Goal: Book appointment/travel/reservation

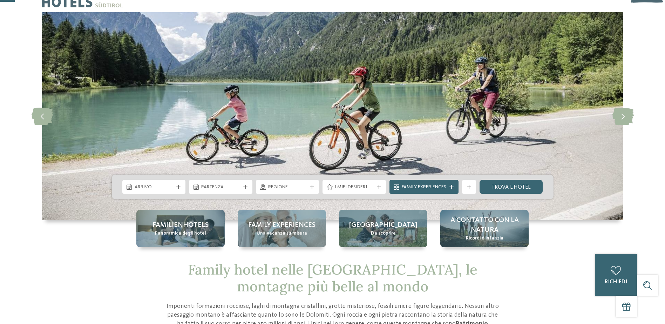
scroll to position [35, 0]
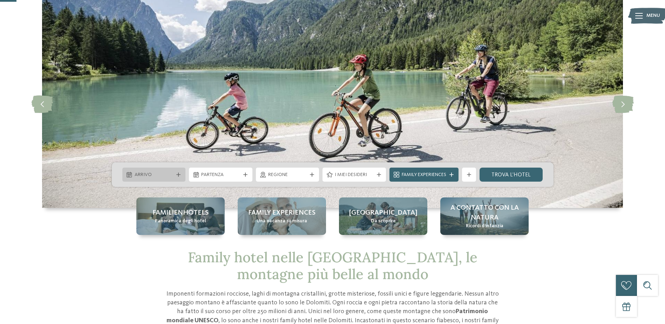
click at [157, 176] on span "Arrivo" at bounding box center [154, 174] width 39 height 7
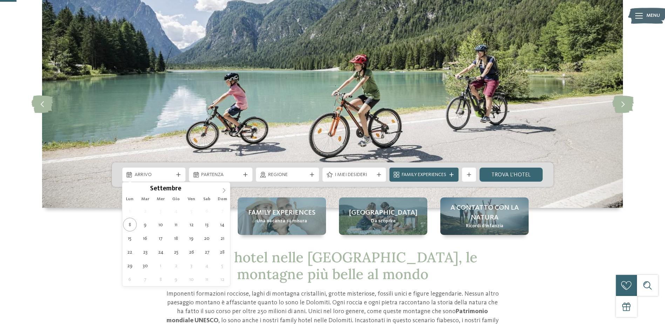
click at [224, 190] on icon at bounding box center [224, 190] width 5 height 5
click at [225, 189] on icon at bounding box center [224, 190] width 5 height 5
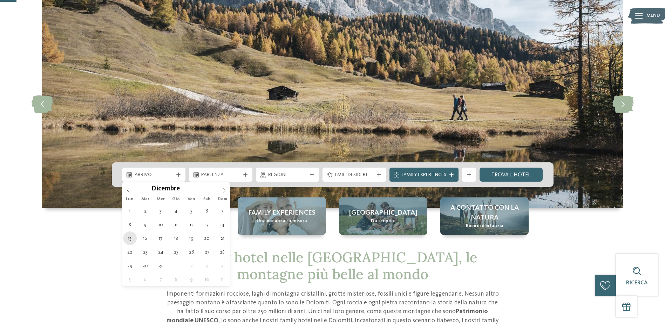
type div "15.12.2025"
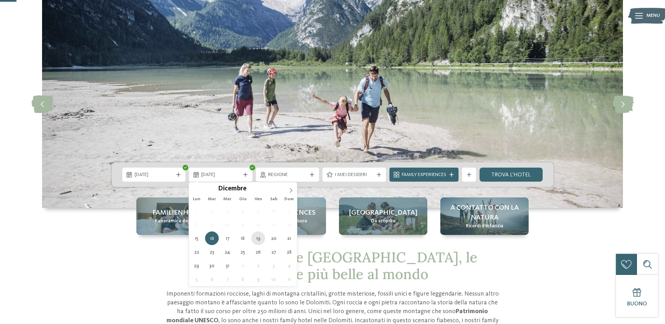
type div "19.12.2025"
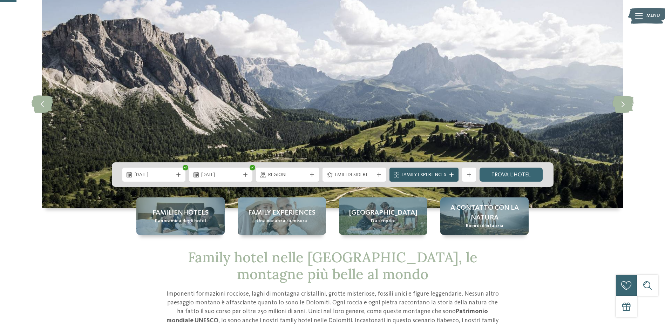
click at [450, 174] on icon at bounding box center [452, 175] width 4 height 4
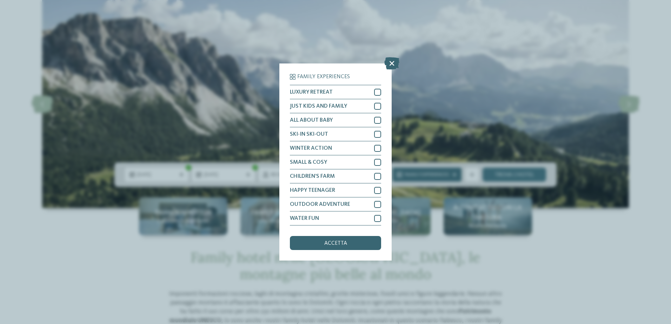
click at [450, 174] on div "Family Experiences LUXURY RETREAT JUST KIDS AND FAMILY" at bounding box center [335, 162] width 671 height 324
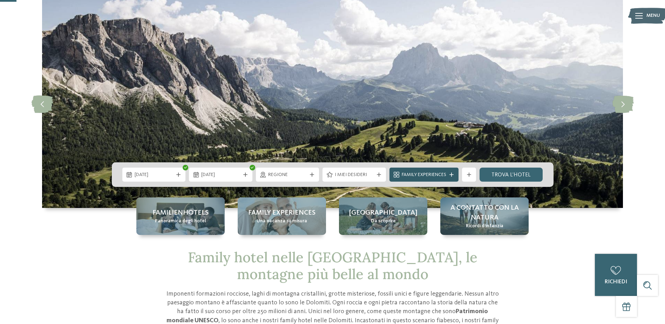
click at [450, 174] on icon at bounding box center [452, 175] width 4 height 4
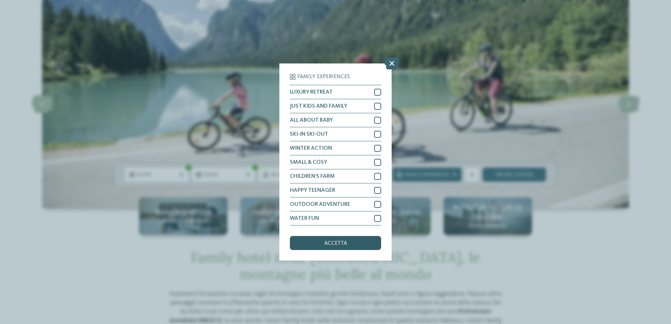
click at [336, 243] on span "accetta" at bounding box center [335, 244] width 23 height 6
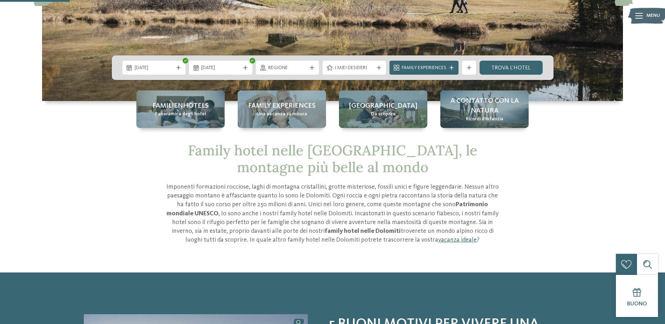
scroll to position [140, 0]
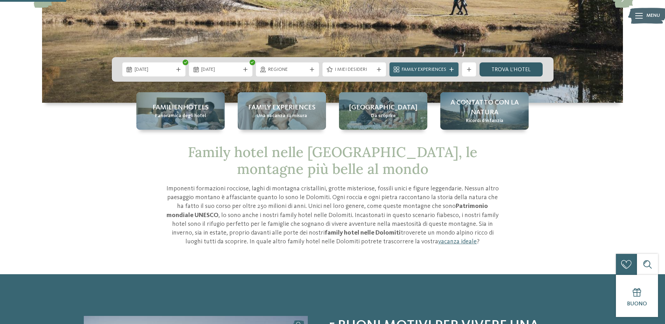
click at [510, 65] on link "trova l’hotel" at bounding box center [511, 69] width 63 height 14
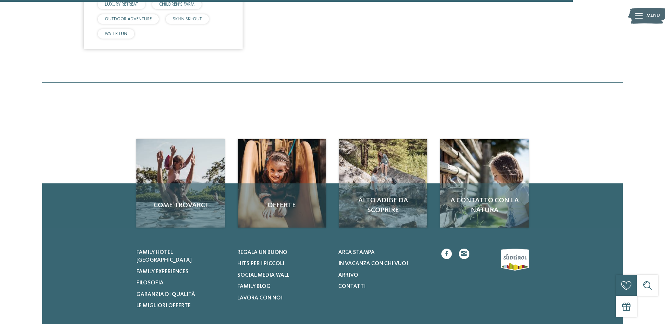
scroll to position [1387, 0]
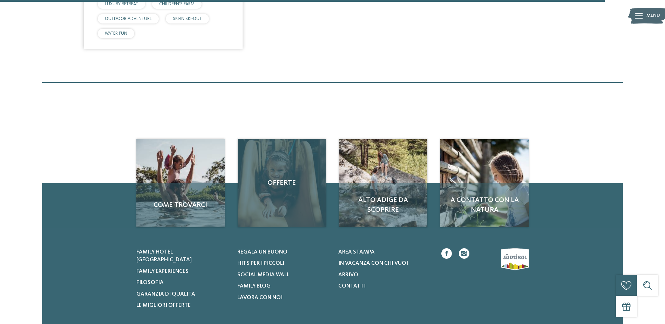
click at [283, 198] on div "Offerte" at bounding box center [282, 183] width 88 height 88
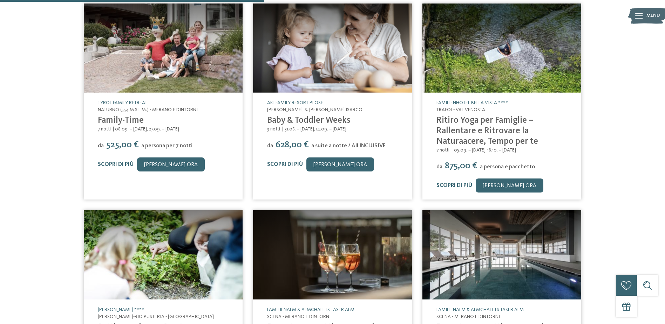
scroll to position [281, 0]
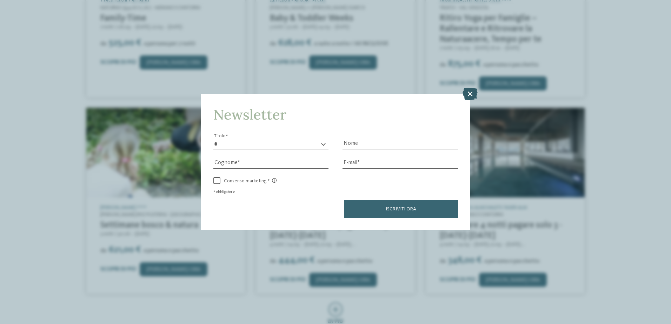
click at [470, 96] on icon at bounding box center [469, 93] width 15 height 12
